Goal: Task Accomplishment & Management: Manage account settings

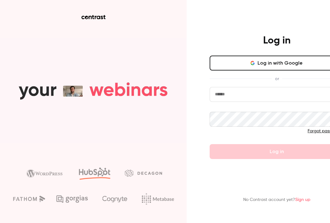
click at [257, 63] on button "Log in with Google" at bounding box center [277, 63] width 134 height 15
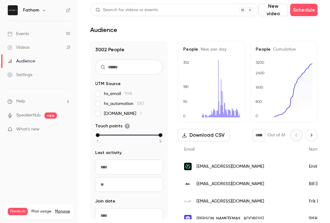
click at [41, 33] on link "Events 10" at bounding box center [39, 34] width 78 height 14
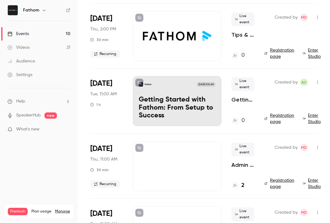
scroll to position [433, 0]
click at [171, 87] on div "Fathom [DATE] 11:00 AM Getting Started with Fathom: From Setup to Success" at bounding box center [177, 101] width 89 height 50
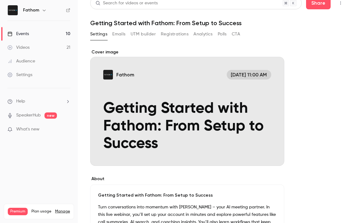
scroll to position [7, 0]
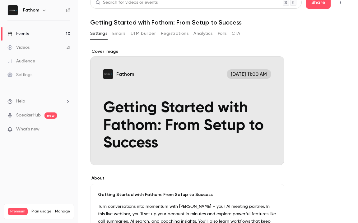
click at [204, 95] on div "Cover image" at bounding box center [187, 107] width 194 height 117
click at [0, 0] on input "Fathom [DATE] 11:00 AM Getting Started with Fathom: From Setup to Success" at bounding box center [0, 0] width 0 height 0
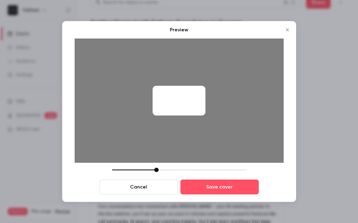
drag, startPoint x: 169, startPoint y: 92, endPoint x: 242, endPoint y: 83, distance: 73.0
click at [242, 83] on div at bounding box center [179, 101] width 209 height 124
drag, startPoint x: 155, startPoint y: 170, endPoint x: 130, endPoint y: 169, distance: 25.5
click at [130, 169] on div at bounding box center [130, 170] width 4 height 4
drag, startPoint x: 170, startPoint y: 124, endPoint x: 134, endPoint y: 124, distance: 35.8
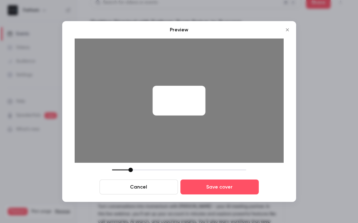
click at [134, 124] on div at bounding box center [179, 101] width 209 height 124
drag, startPoint x: 131, startPoint y: 170, endPoint x: 127, endPoint y: 171, distance: 4.1
click at [127, 171] on div at bounding box center [126, 170] width 4 height 4
drag, startPoint x: 192, startPoint y: 105, endPoint x: 175, endPoint y: 105, distance: 17.1
click at [175, 105] on div at bounding box center [178, 101] width 53 height 30
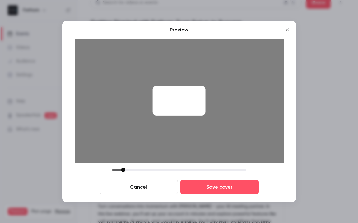
drag, startPoint x: 126, startPoint y: 170, endPoint x: 123, endPoint y: 170, distance: 3.8
click at [123, 170] on div at bounding box center [123, 170] width 4 height 4
drag, startPoint x: 197, startPoint y: 105, endPoint x: 191, endPoint y: 105, distance: 6.5
click at [191, 105] on div at bounding box center [178, 101] width 53 height 30
click at [121, 170] on div at bounding box center [121, 170] width 4 height 4
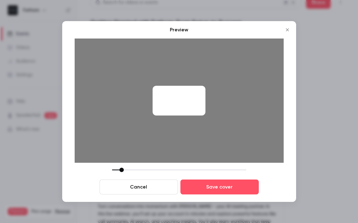
click at [180, 106] on div at bounding box center [178, 101] width 53 height 30
click at [289, 33] on button "Close" at bounding box center [287, 30] width 12 height 12
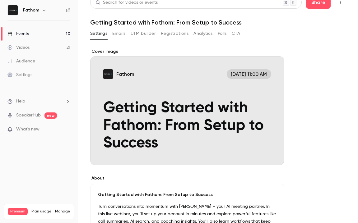
click at [46, 34] on link "Events 10" at bounding box center [39, 34] width 78 height 14
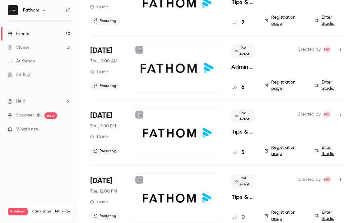
scroll to position [223, 0]
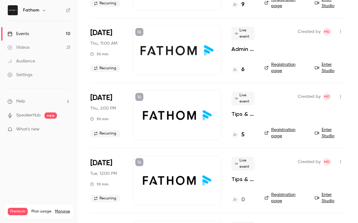
click at [178, 62] on div at bounding box center [177, 50] width 89 height 50
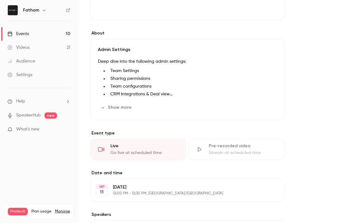
scroll to position [214, 0]
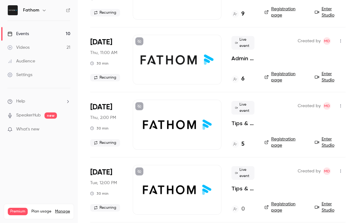
scroll to position [438, 0]
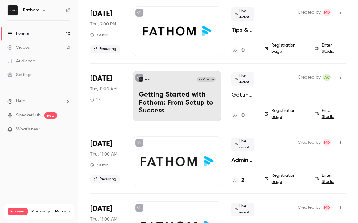
click at [184, 93] on p "Getting Started with Fathom: From Setup to Success" at bounding box center [177, 103] width 77 height 24
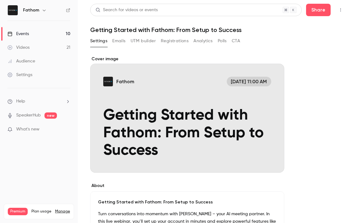
click at [187, 105] on div "Cover image" at bounding box center [187, 114] width 194 height 117
click at [0, 0] on input "Fathom [DATE] 11:00 AM Getting Started with Fathom: From Setup to Success" at bounding box center [0, 0] width 0 height 0
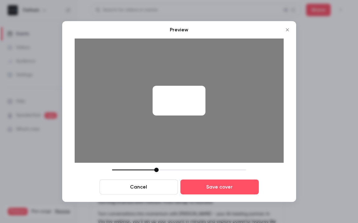
drag, startPoint x: 183, startPoint y: 101, endPoint x: 169, endPoint y: 98, distance: 14.2
click at [168, 98] on div at bounding box center [178, 101] width 53 height 30
click at [123, 171] on div at bounding box center [179, 170] width 134 height 4
drag, startPoint x: 178, startPoint y: 94, endPoint x: 192, endPoint y: 94, distance: 13.7
click at [192, 94] on div at bounding box center [178, 101] width 53 height 30
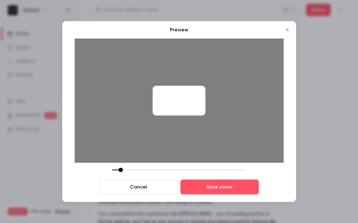
click at [122, 170] on div at bounding box center [120, 170] width 4 height 4
click at [189, 102] on div at bounding box center [178, 101] width 53 height 30
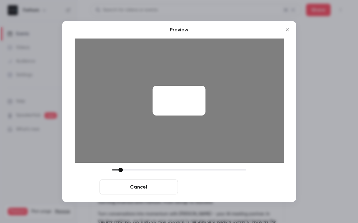
click at [219, 186] on button "Save cover" at bounding box center [219, 187] width 78 height 15
click at [228, 190] on button "Save cover" at bounding box center [219, 187] width 78 height 15
click at [240, 187] on button "Save cover" at bounding box center [219, 187] width 78 height 15
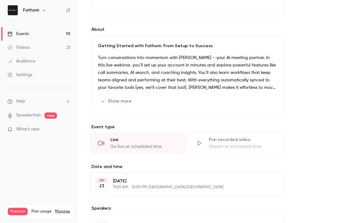
scroll to position [211, 0]
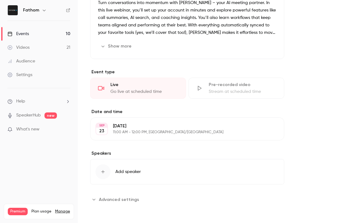
click at [127, 171] on span "Add speaker" at bounding box center [127, 172] width 25 height 6
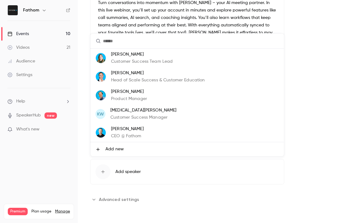
click at [125, 149] on li "Add new" at bounding box center [186, 149] width 193 height 14
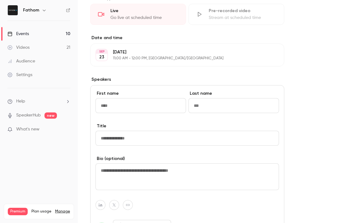
scroll to position [298, 0]
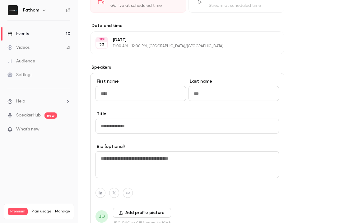
click at [133, 92] on input "First name" at bounding box center [140, 93] width 90 height 15
type input "******"
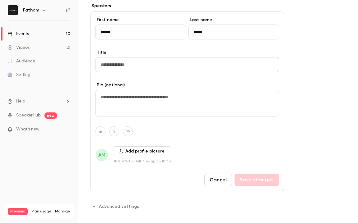
scroll to position [354, 0]
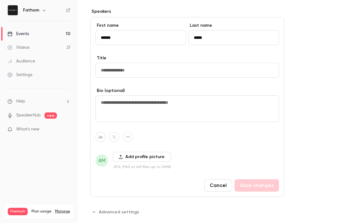
type input "*****"
click at [156, 68] on input "Title" at bounding box center [186, 70] width 183 height 15
click at [178, 102] on textarea at bounding box center [186, 108] width 183 height 27
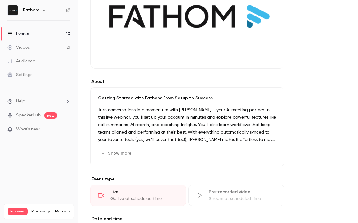
scroll to position [0, 0]
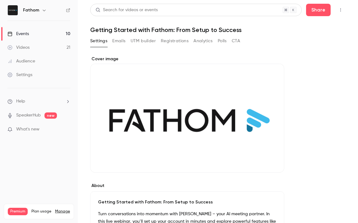
click at [148, 40] on button "UTM builder" at bounding box center [143, 41] width 25 height 10
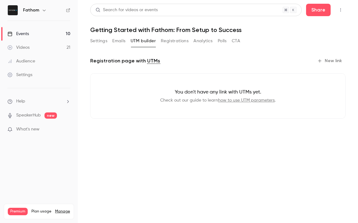
click at [181, 39] on button "Registrations" at bounding box center [175, 41] width 28 height 10
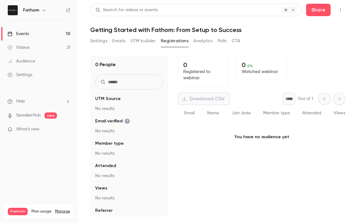
click at [208, 39] on button "Analytics" at bounding box center [202, 41] width 19 height 10
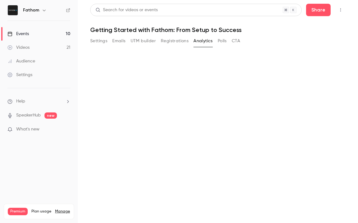
click at [223, 42] on button "Polls" at bounding box center [222, 41] width 9 height 10
click at [235, 42] on button "CTA" at bounding box center [236, 41] width 8 height 10
click at [101, 40] on button "Settings" at bounding box center [98, 41] width 17 height 10
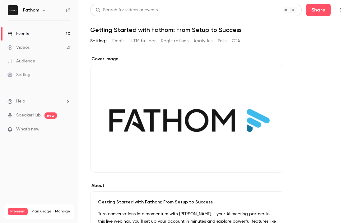
click at [119, 41] on button "Emails" at bounding box center [118, 41] width 13 height 10
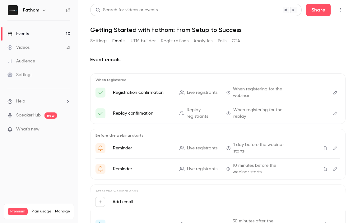
click at [330, 94] on icon "Edit" at bounding box center [335, 92] width 5 height 4
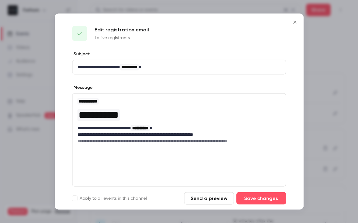
click at [294, 24] on icon "Close" at bounding box center [294, 22] width 7 height 5
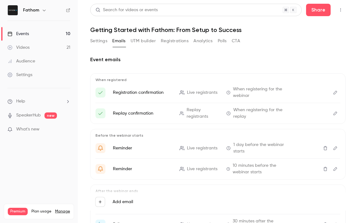
click at [330, 147] on icon "Edit" at bounding box center [335, 148] width 5 height 4
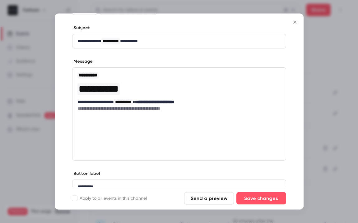
scroll to position [59, 0]
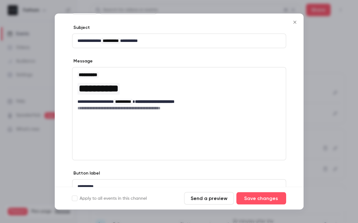
click at [294, 21] on icon "Close" at bounding box center [294, 22] width 7 height 5
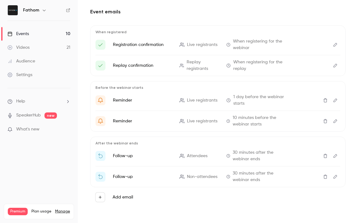
scroll to position [48, 0]
click at [330, 158] on button "Edit" at bounding box center [335, 156] width 10 height 10
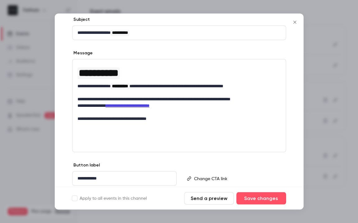
scroll to position [68, 0]
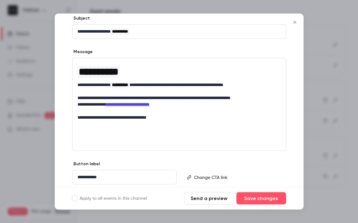
click at [296, 21] on icon "Close" at bounding box center [294, 22] width 7 height 5
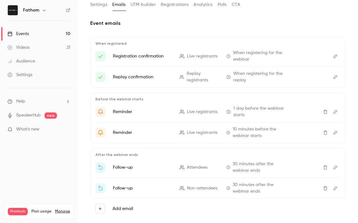
scroll to position [48, 0]
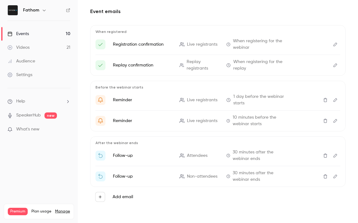
click at [327, 155] on icon "Delete" at bounding box center [325, 156] width 5 height 4
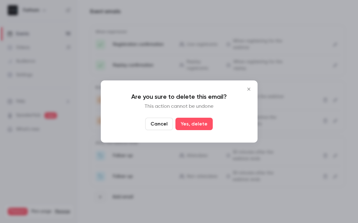
click at [249, 90] on icon "Close" at bounding box center [248, 89] width 3 height 3
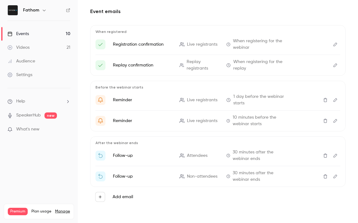
click at [330, 155] on icon "Edit" at bounding box center [335, 156] width 5 height 4
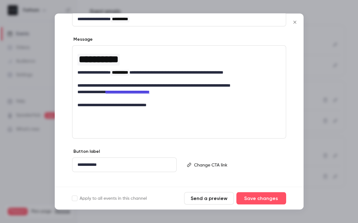
scroll to position [88, 0]
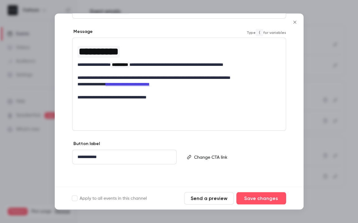
click at [184, 83] on p "**********" at bounding box center [178, 84] width 203 height 7
click at [202, 155] on p "editor" at bounding box center [237, 157] width 86 height 7
click at [216, 138] on div "**********" at bounding box center [179, 75] width 249 height 225
click at [296, 22] on icon "Close" at bounding box center [294, 22] width 7 height 5
